Goal: Check status: Check status

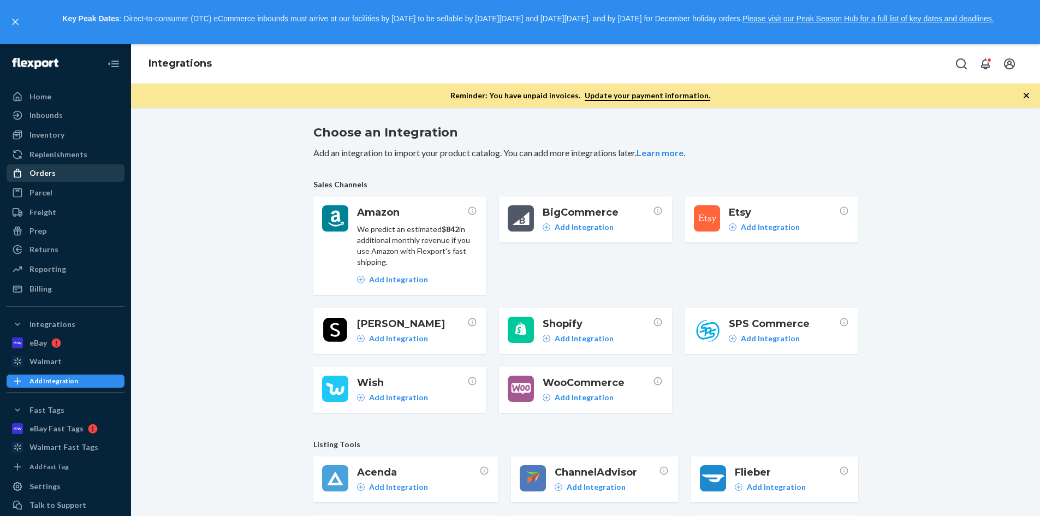
click at [54, 177] on div "Orders" at bounding box center [66, 172] width 116 height 15
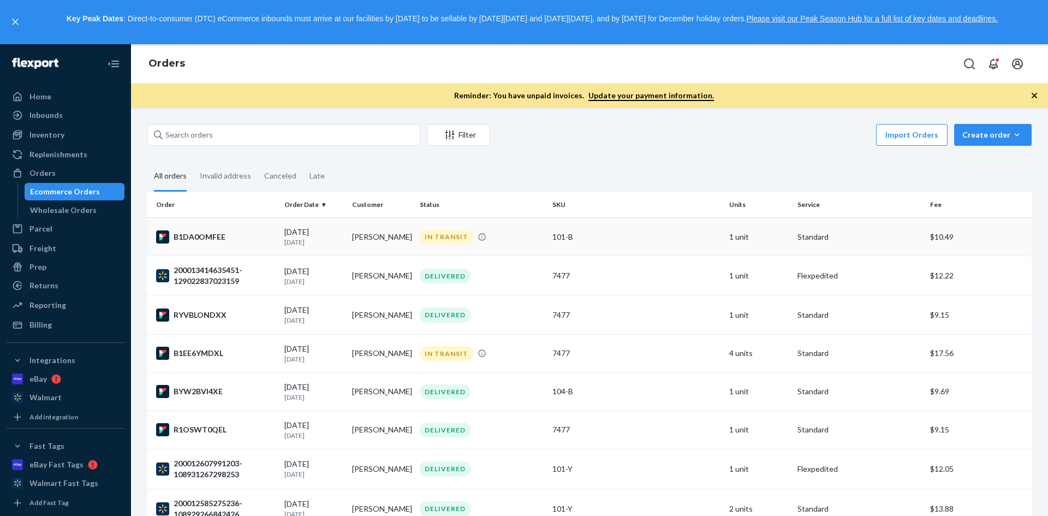
click at [192, 235] on div "B1DA0OMFEE" at bounding box center [216, 236] width 120 height 13
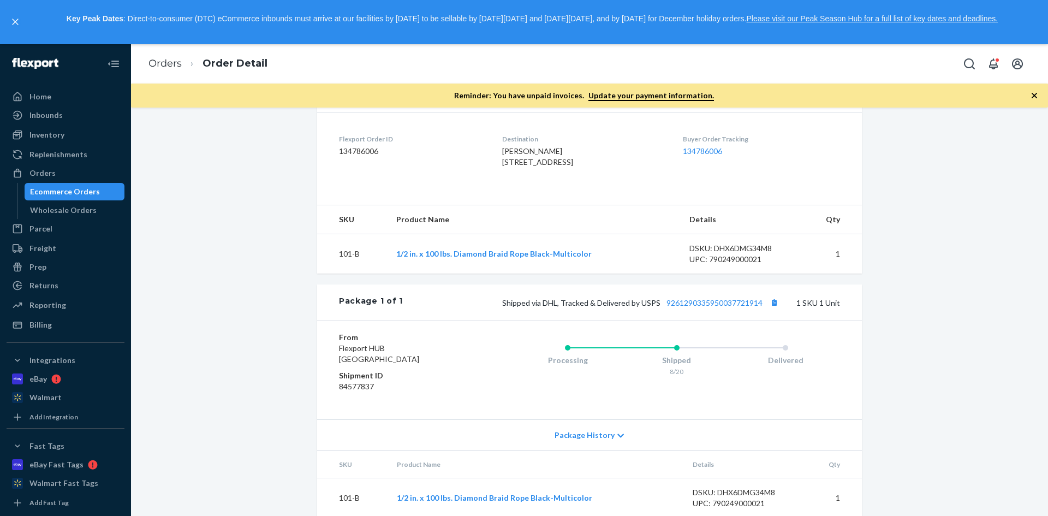
scroll to position [273, 0]
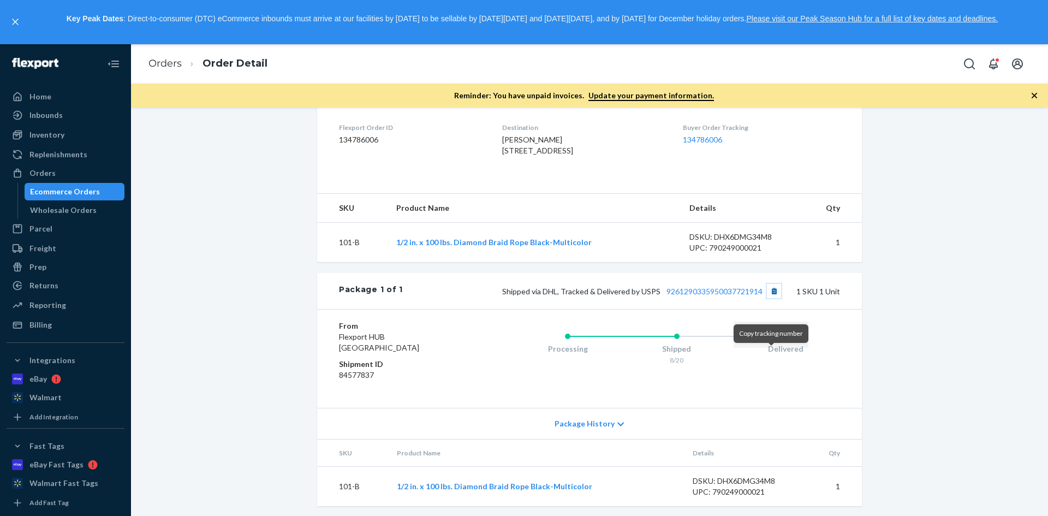
click at [767, 298] on button "Copy tracking number" at bounding box center [774, 291] width 14 height 14
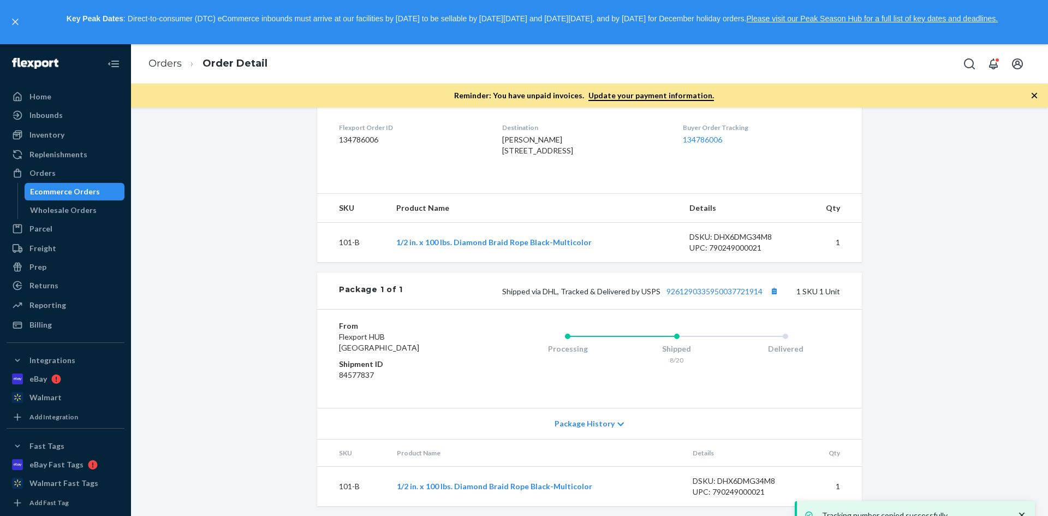
click at [611, 439] on div "Package History" at bounding box center [589, 423] width 545 height 31
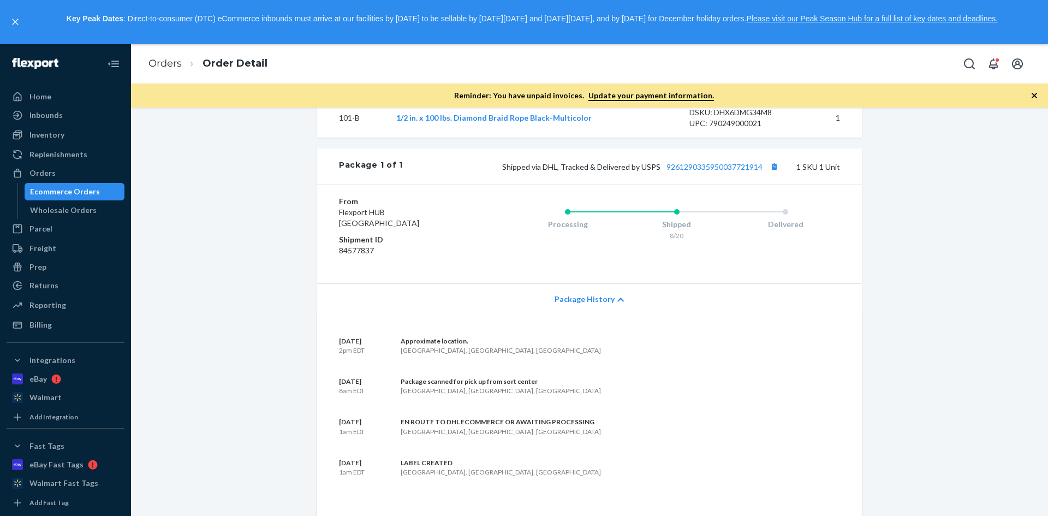
scroll to position [491, 0]
